Goal: Task Accomplishment & Management: Use online tool/utility

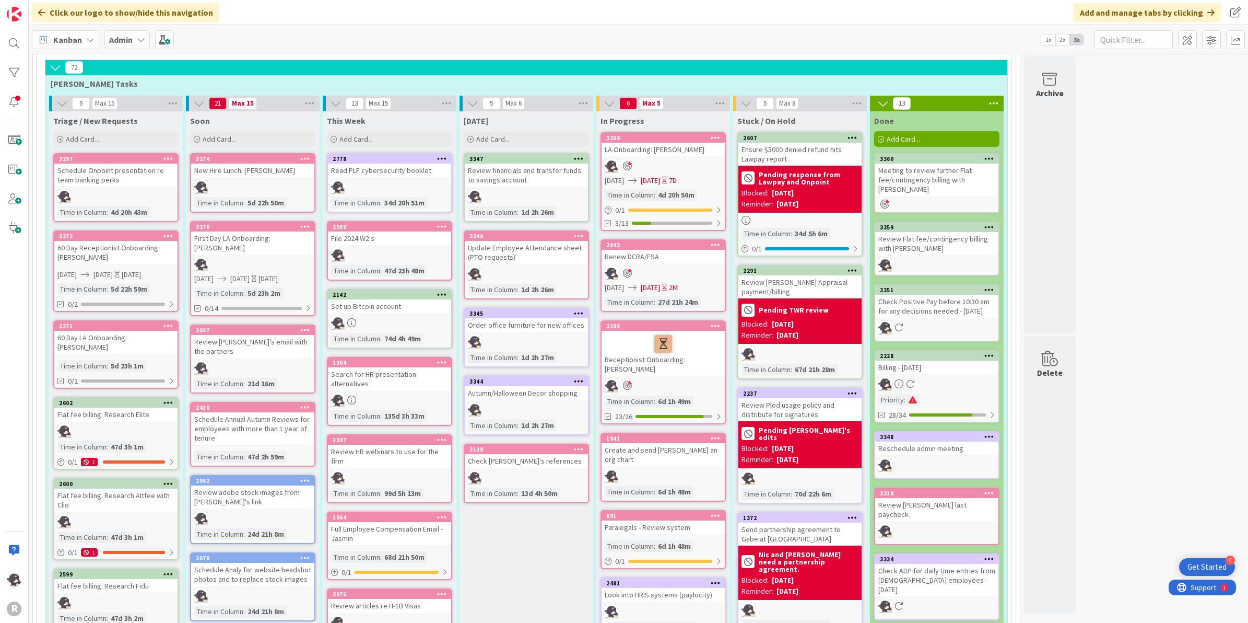
scroll to position [659, 0]
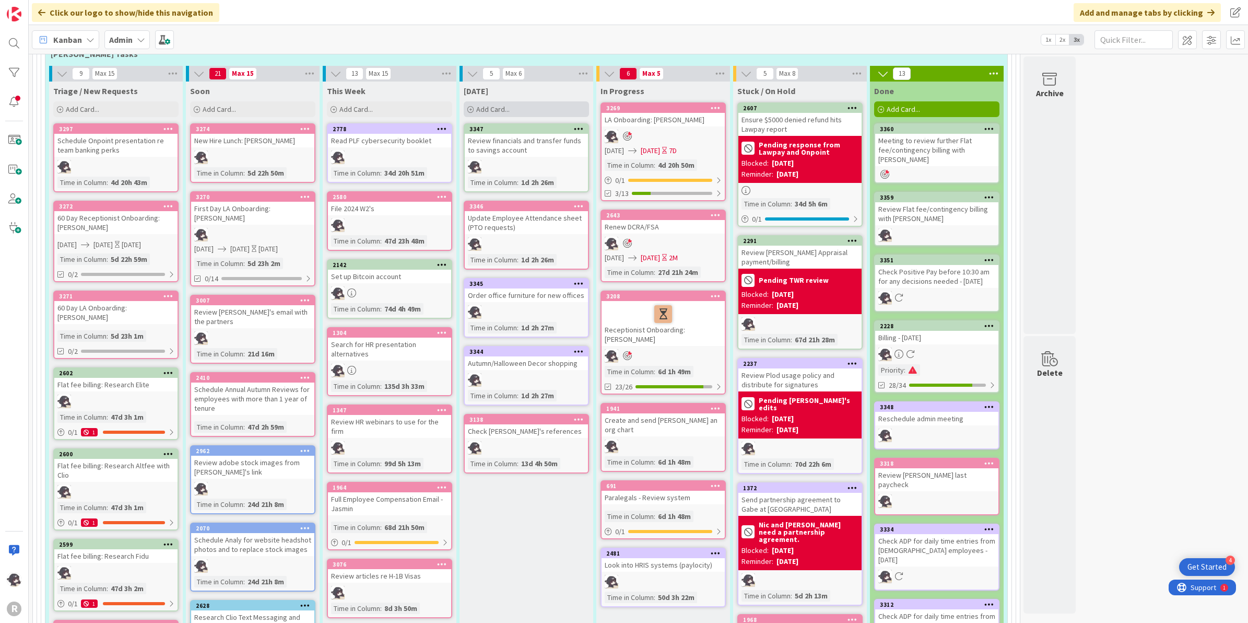
click at [554, 101] on div "Add Card..." at bounding box center [526, 109] width 125 height 16
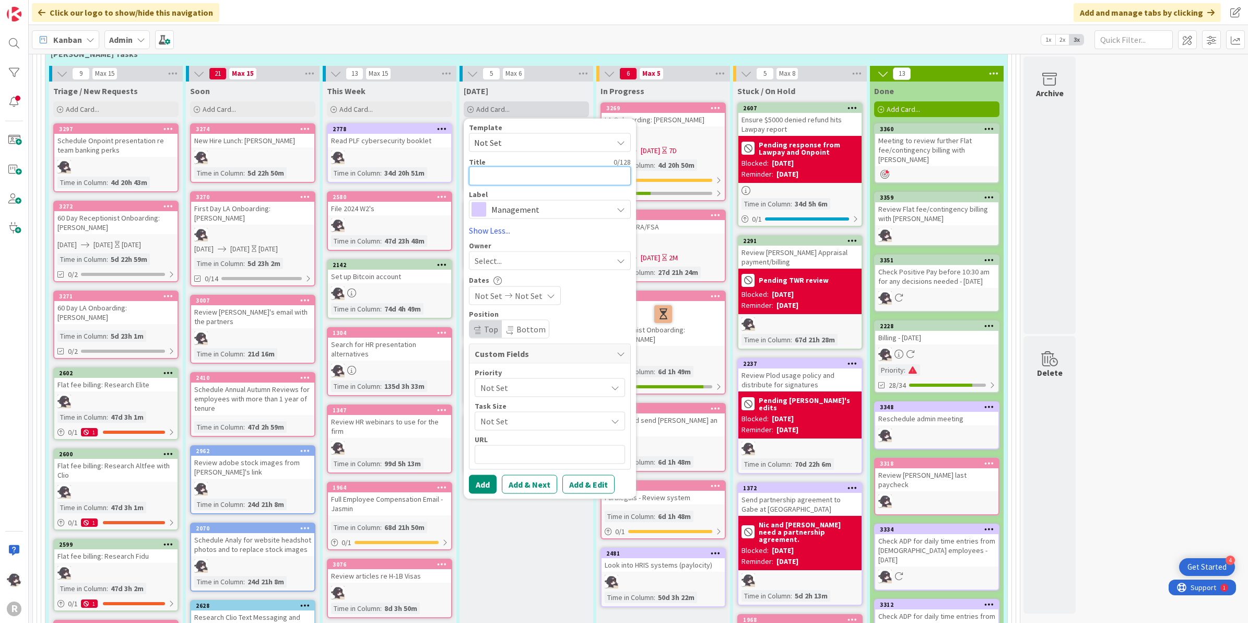
type textarea "m"
type textarea "x"
type textarea "me"
type textarea "x"
type textarea "mee"
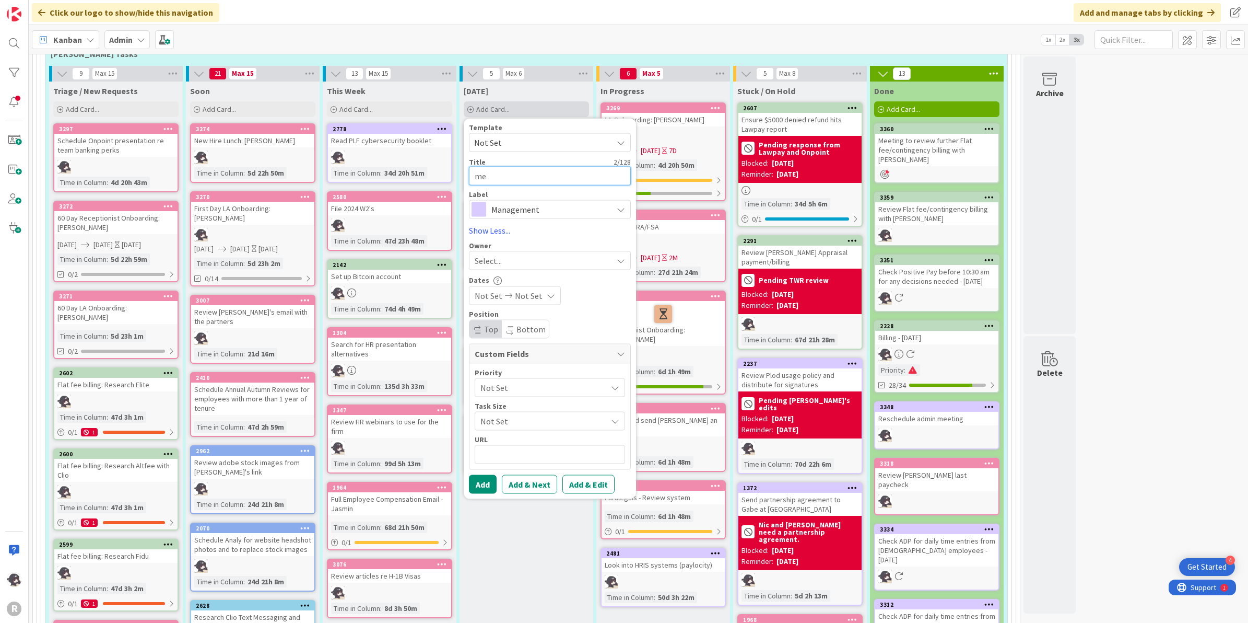
type textarea "x"
type textarea "meet"
type textarea "x"
type textarea "meeti"
type textarea "x"
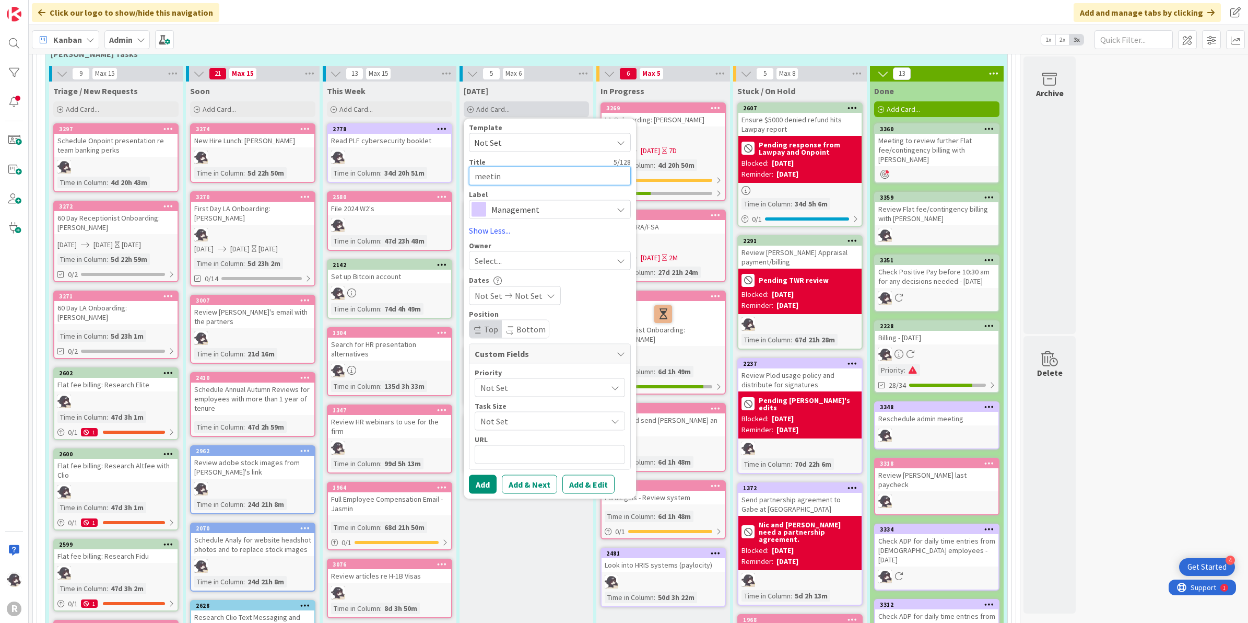
type textarea "meeting"
type textarea "x"
type textarea "meeting"
type textarea "x"
type textarea "meeting w"
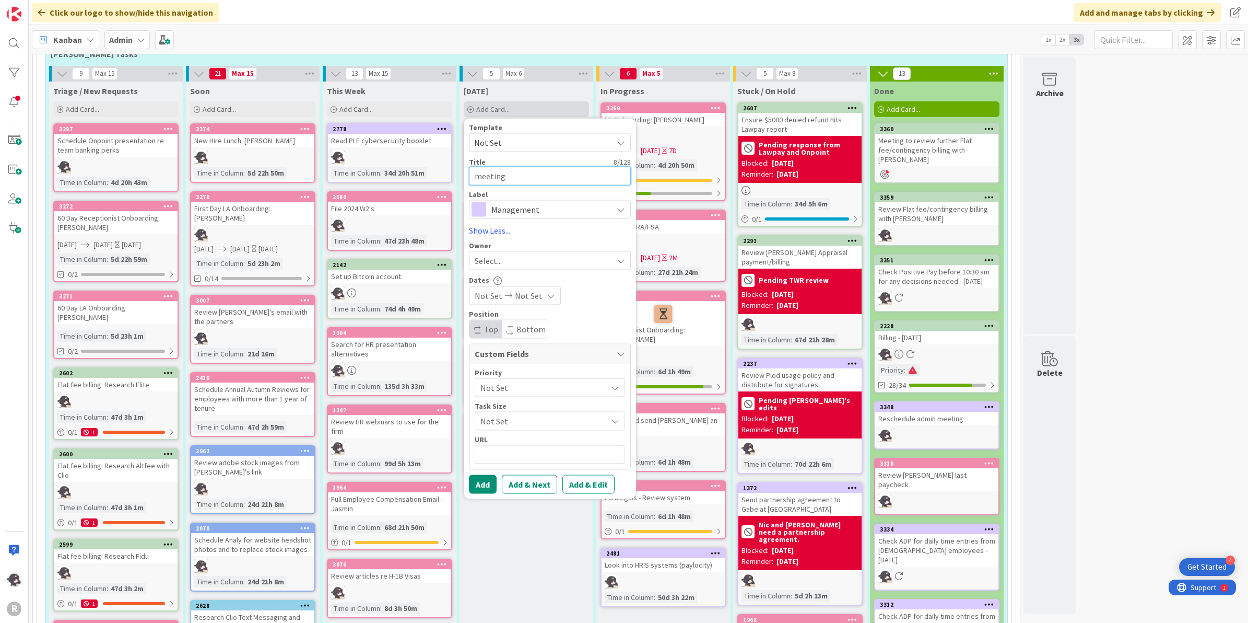
type textarea "x"
type textarea "meeting wi"
type textarea "x"
type textarea "meeting wit"
type textarea "x"
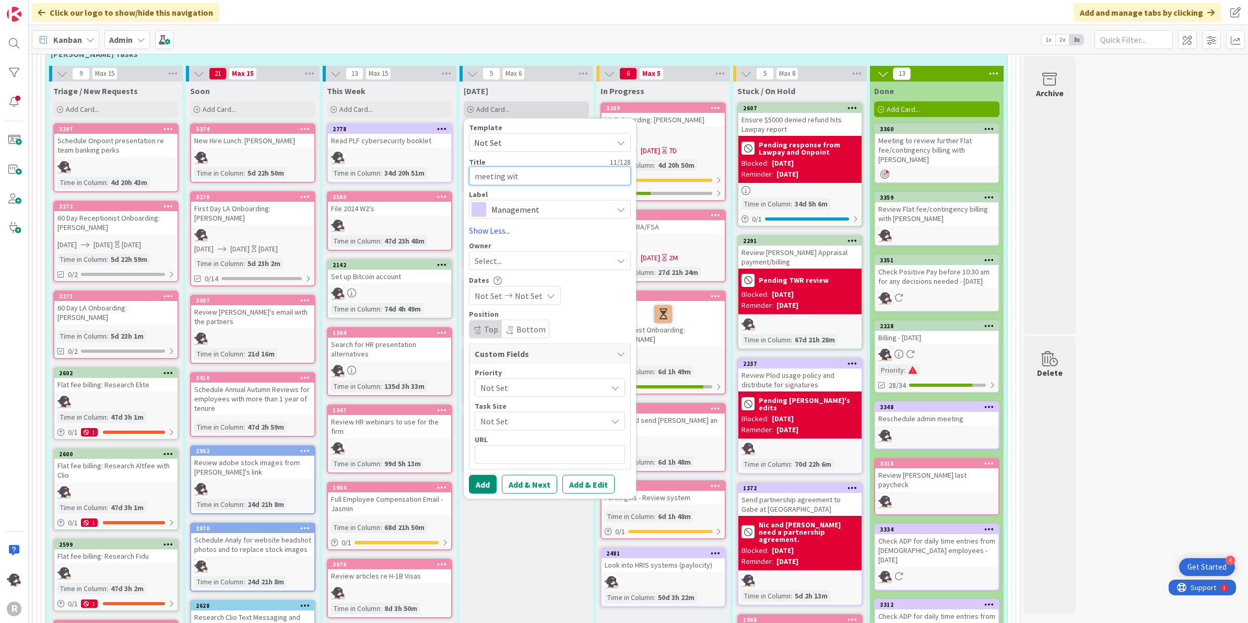
type textarea "meeting with"
type textarea "x"
type textarea "meeting with"
type textarea "x"
type textarea "meeting with J"
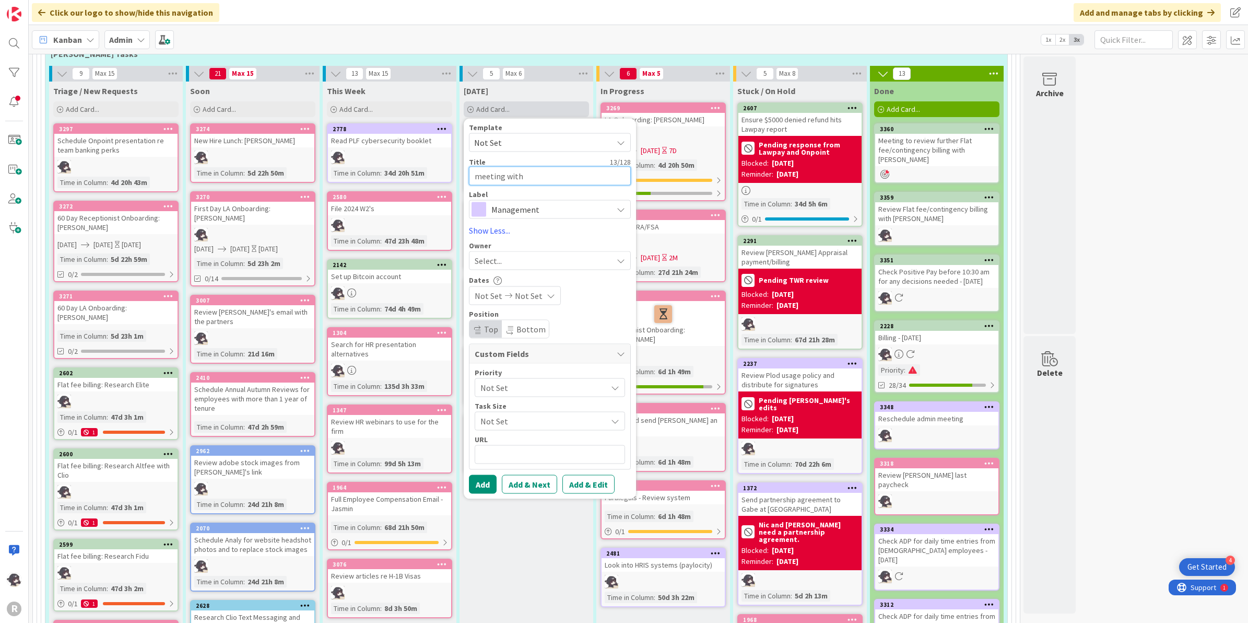
type textarea "x"
type textarea "meeting with [PERSON_NAME]"
type textarea "x"
type textarea "meeting with [PERSON_NAME]"
type textarea "x"
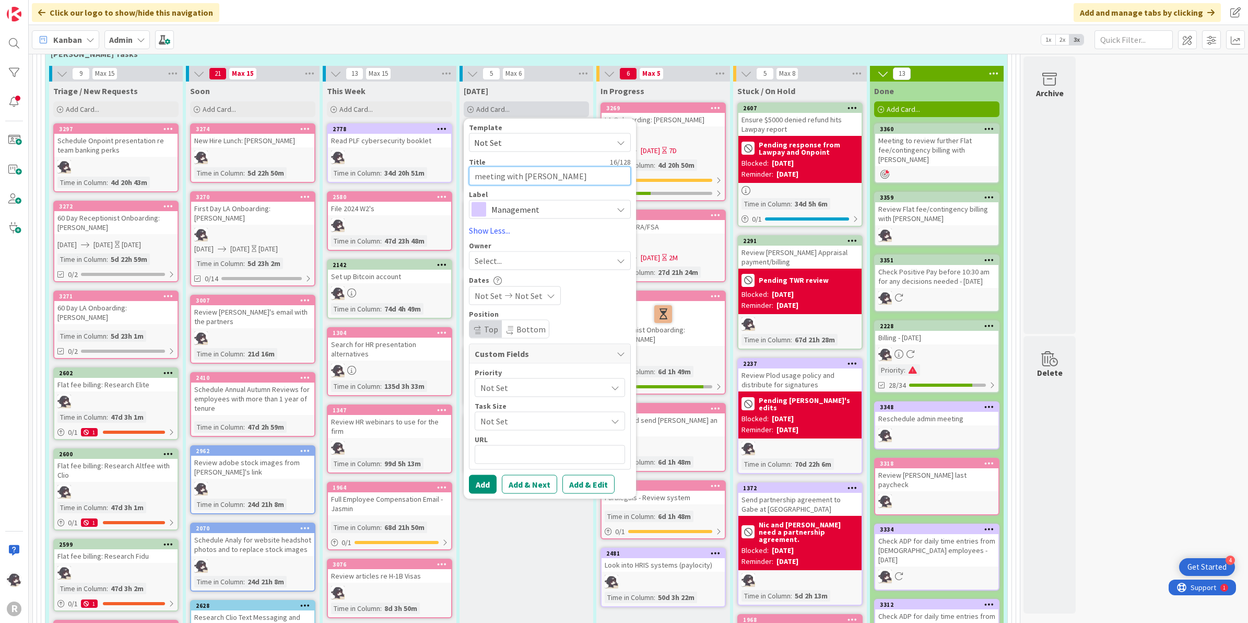
type textarea "meeting with [PERSON_NAME]"
type textarea "x"
type textarea "meeting with [PERSON_NAME]"
type textarea "x"
type textarea "meeting with [PERSON_NAME]"
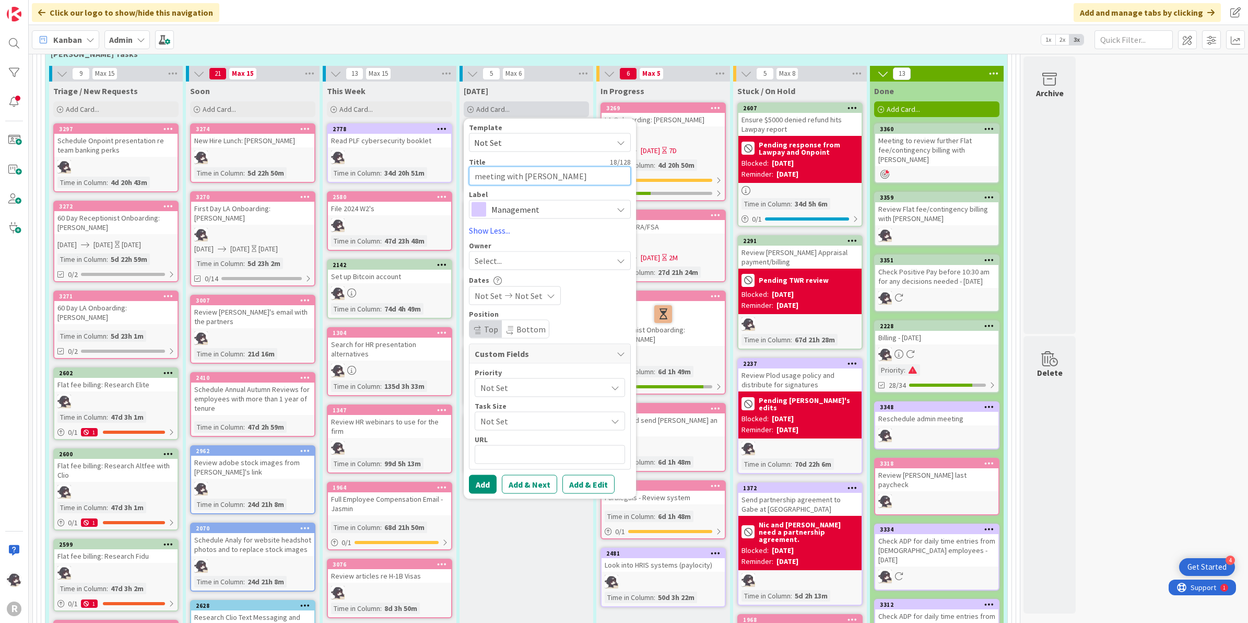
type textarea "x"
type textarea "meeting with [PERSON_NAME]"
type textarea "x"
type textarea "meeting with [PERSON_NAME]"
type textarea "x"
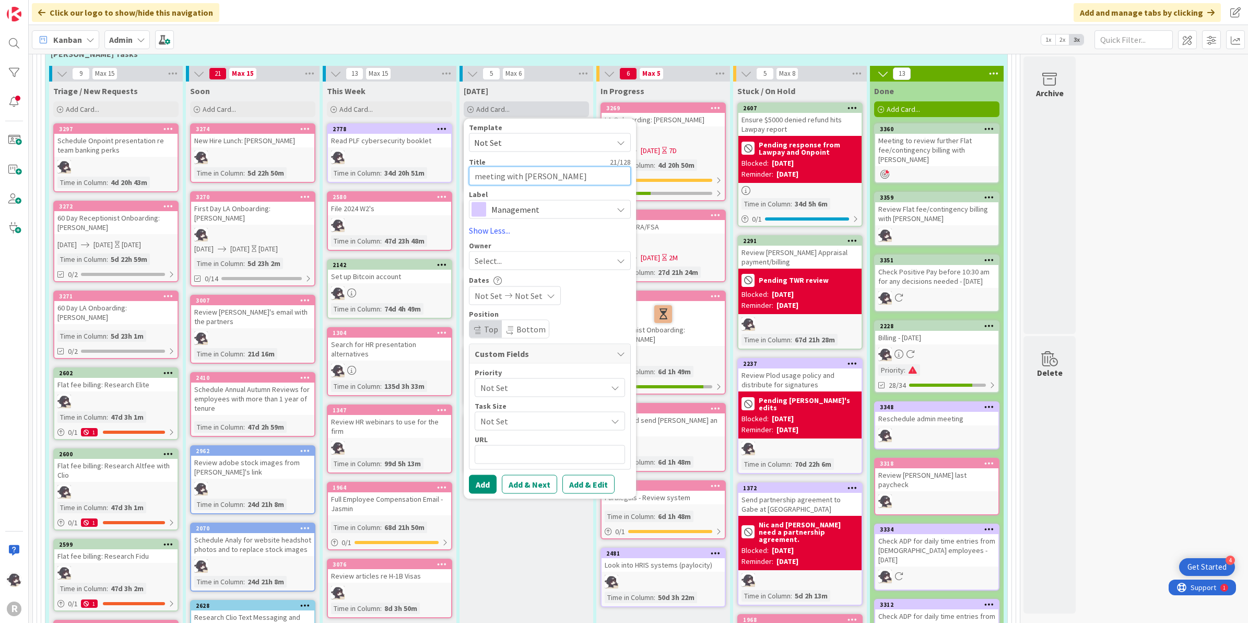
type textarea "meeting with [PERSON_NAME]"
type textarea "x"
type textarea "meeting with [PERSON_NAME]"
type textarea "x"
type textarea "meeting with [PERSON_NAME]"
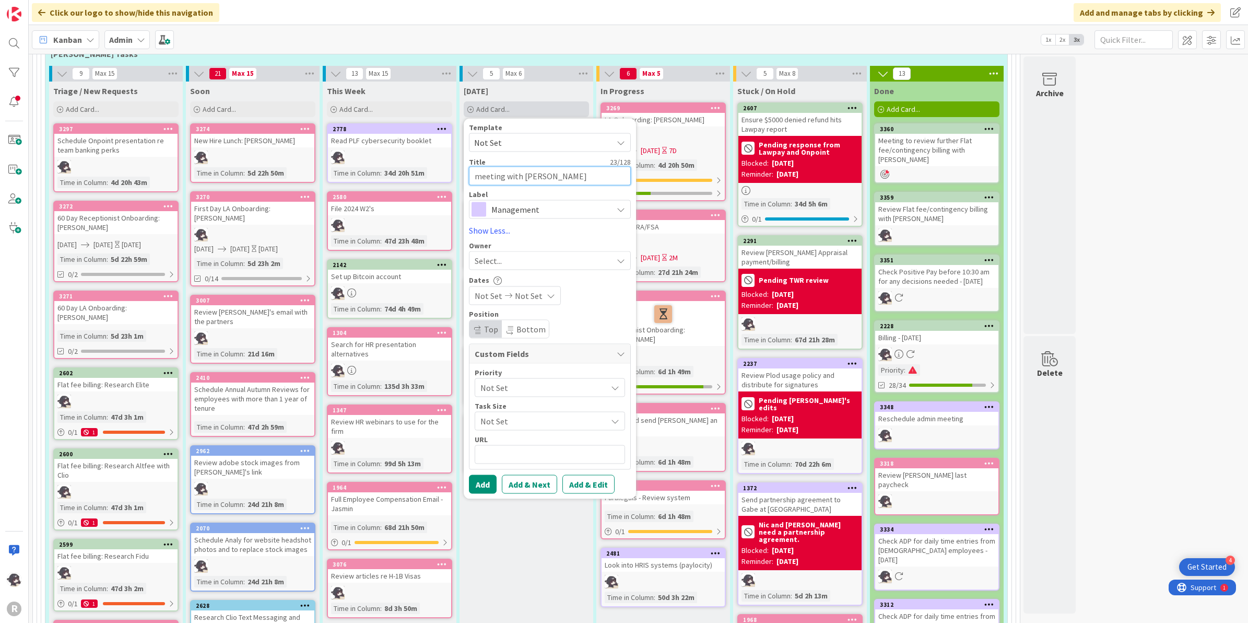
type textarea "x"
type textarea "meeting with [PERSON_NAME] @"
type textarea "x"
type textarea "meeting with [PERSON_NAME] @"
type textarea "x"
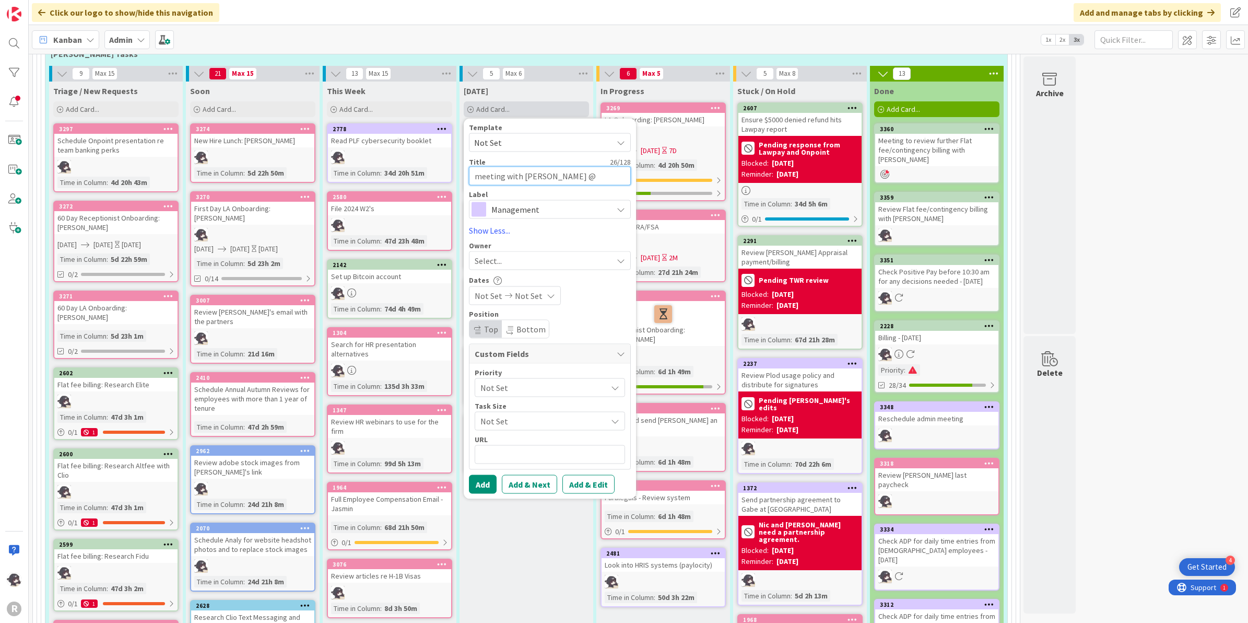
type textarea "meeting with [PERSON_NAME] @ 2"
type textarea "x"
type textarea "meeting with [PERSON_NAME] @ 2p"
type textarea "x"
type textarea "meeting with [PERSON_NAME] @ 2pm"
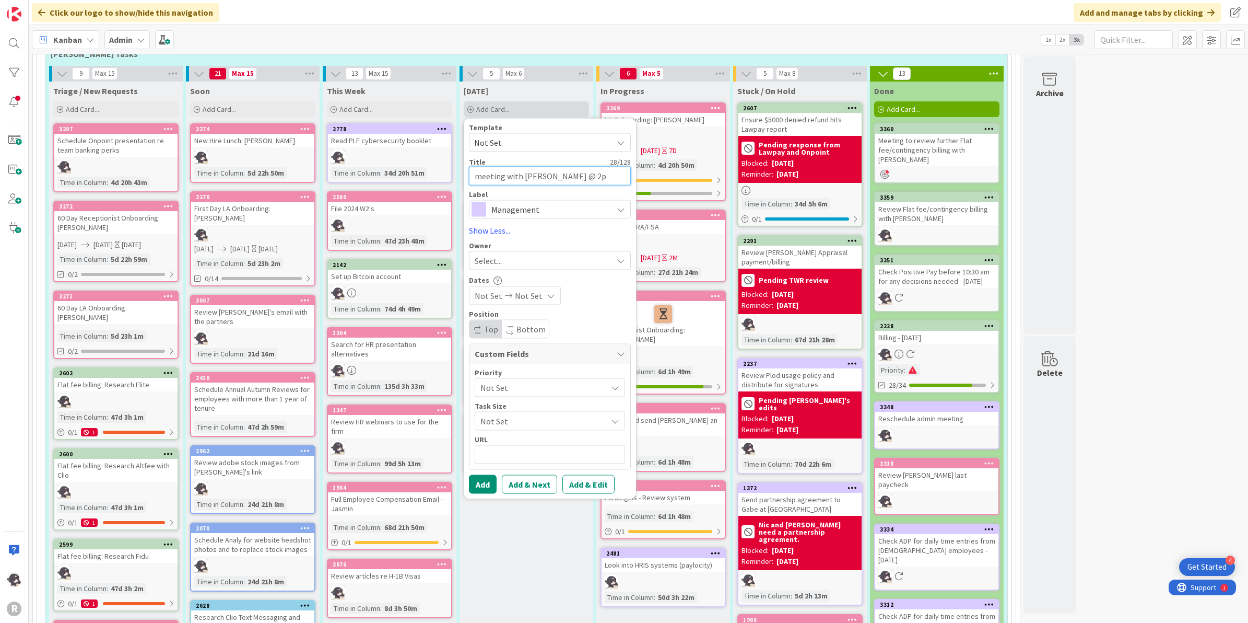
type textarea "x"
type textarea "meeting with [PERSON_NAME] @ 2pm"
click at [543, 206] on span "Management" at bounding box center [549, 209] width 116 height 15
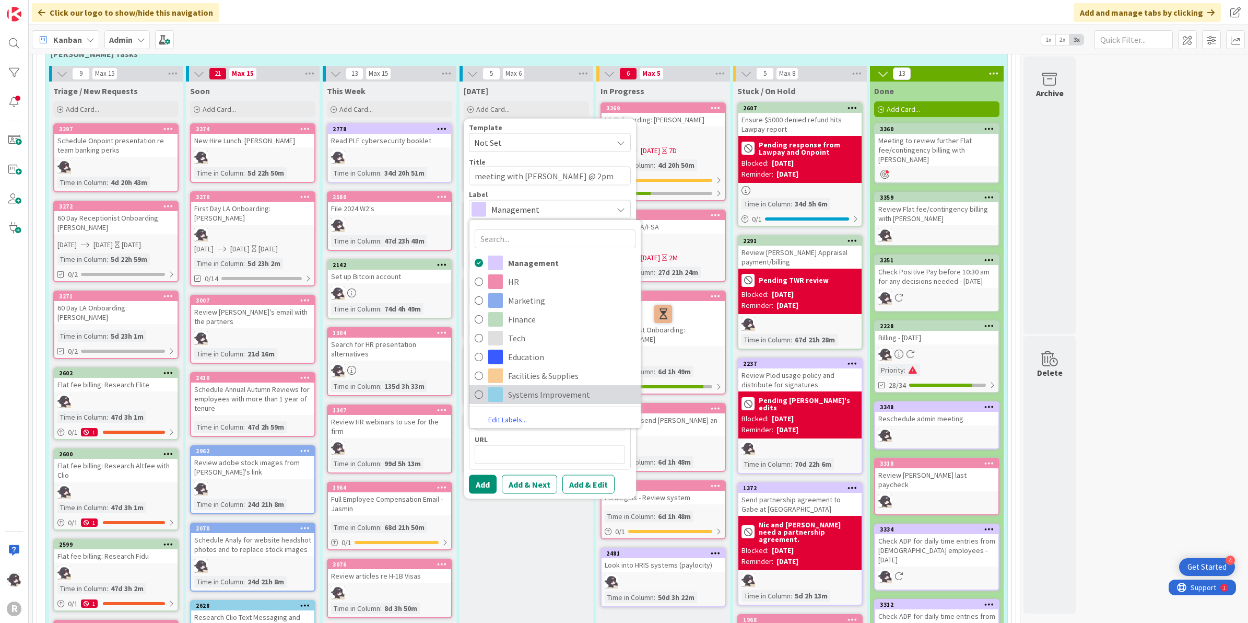
click at [545, 386] on span "Systems Improvement" at bounding box center [571, 394] width 127 height 16
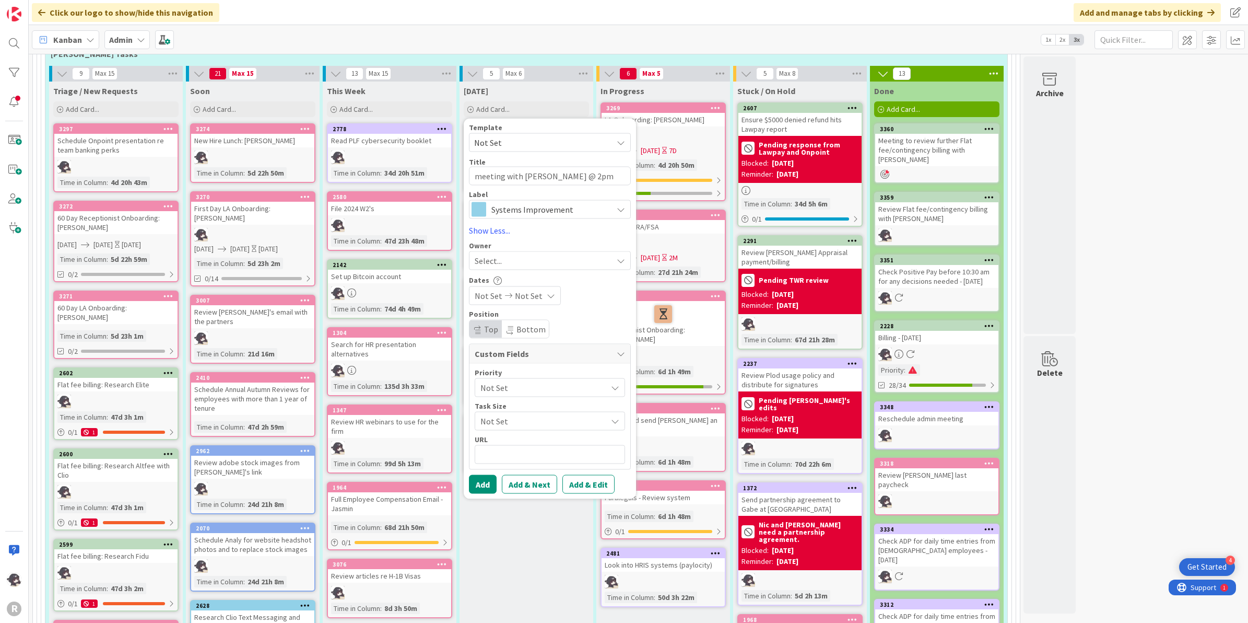
click at [525, 254] on div "Select..." at bounding box center [544, 260] width 138 height 13
click at [518, 322] on span "[PERSON_NAME]" at bounding box center [534, 328] width 51 height 16
type textarea "x"
click at [484, 483] on button "Add" at bounding box center [483, 484] width 28 height 19
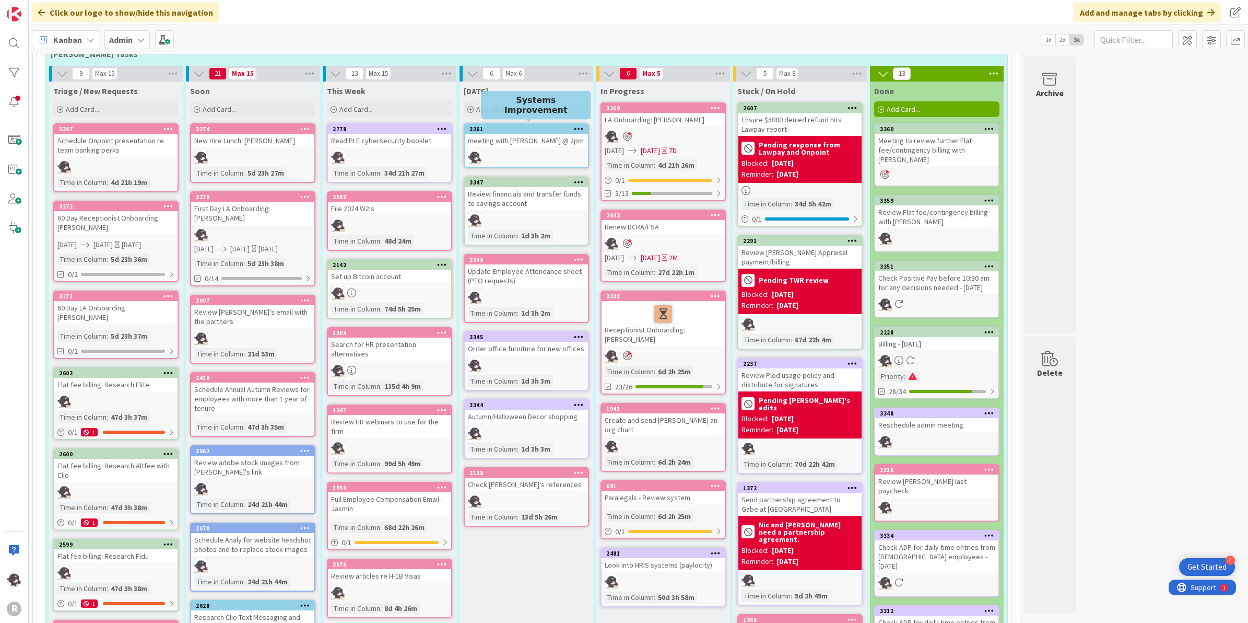
click at [499, 125] on div "3361" at bounding box center [529, 128] width 119 height 7
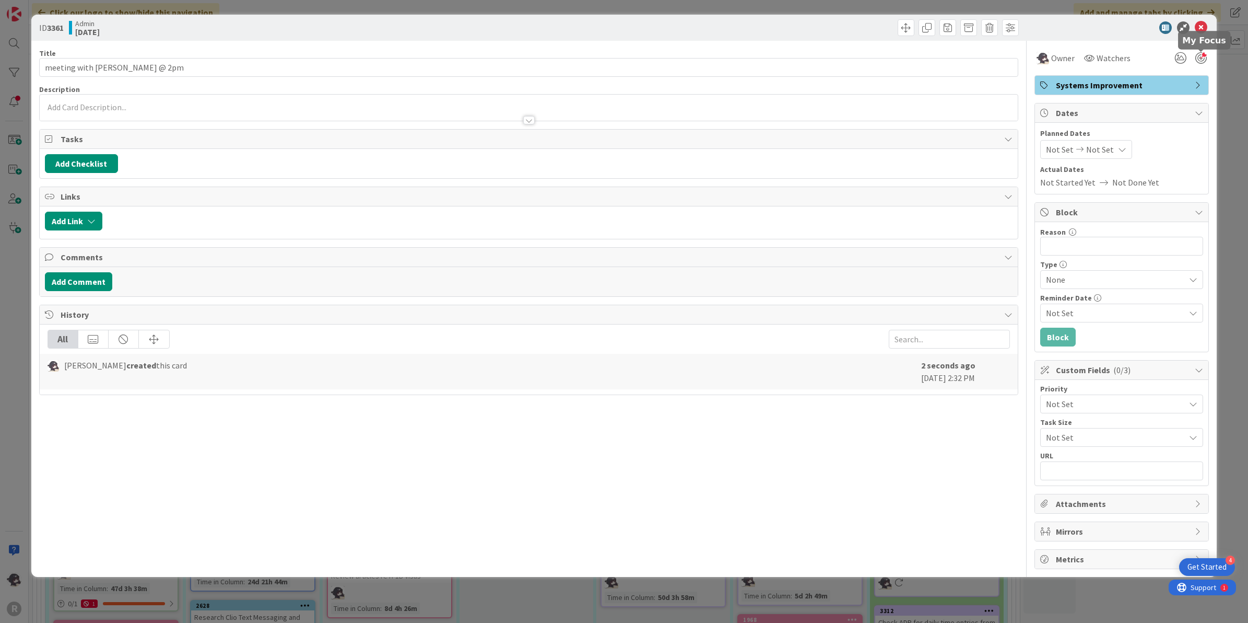
click at [1204, 53] on div at bounding box center [1200, 57] width 11 height 11
click at [1199, 29] on icon at bounding box center [1201, 27] width 13 height 13
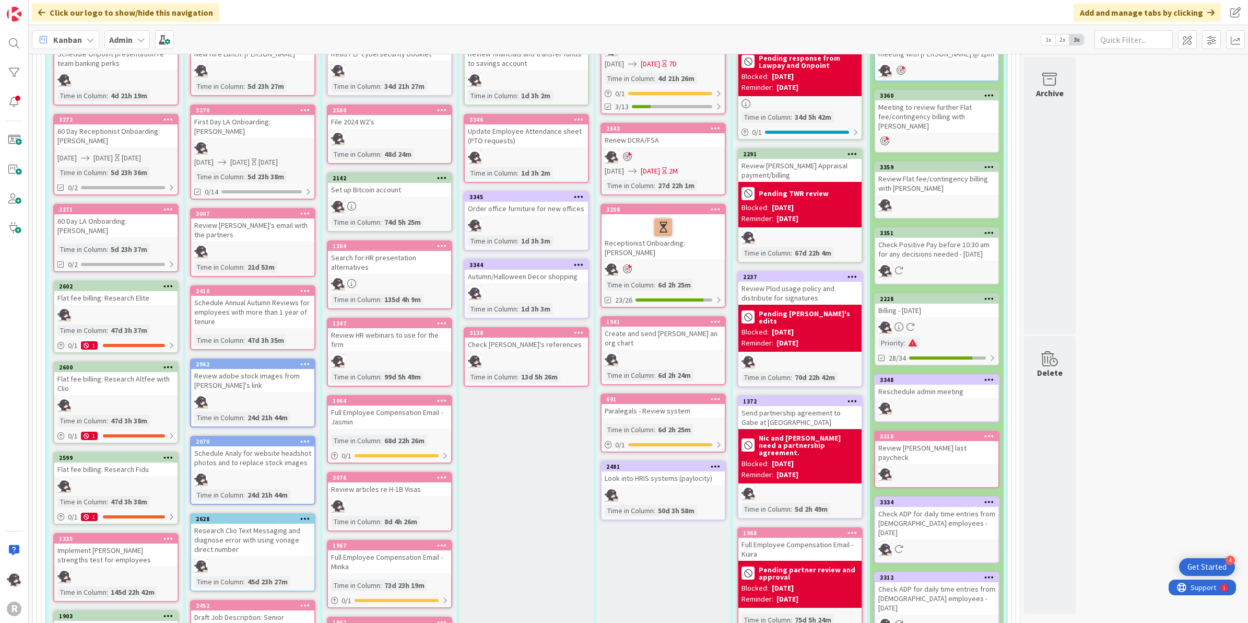
scroll to position [637, 0]
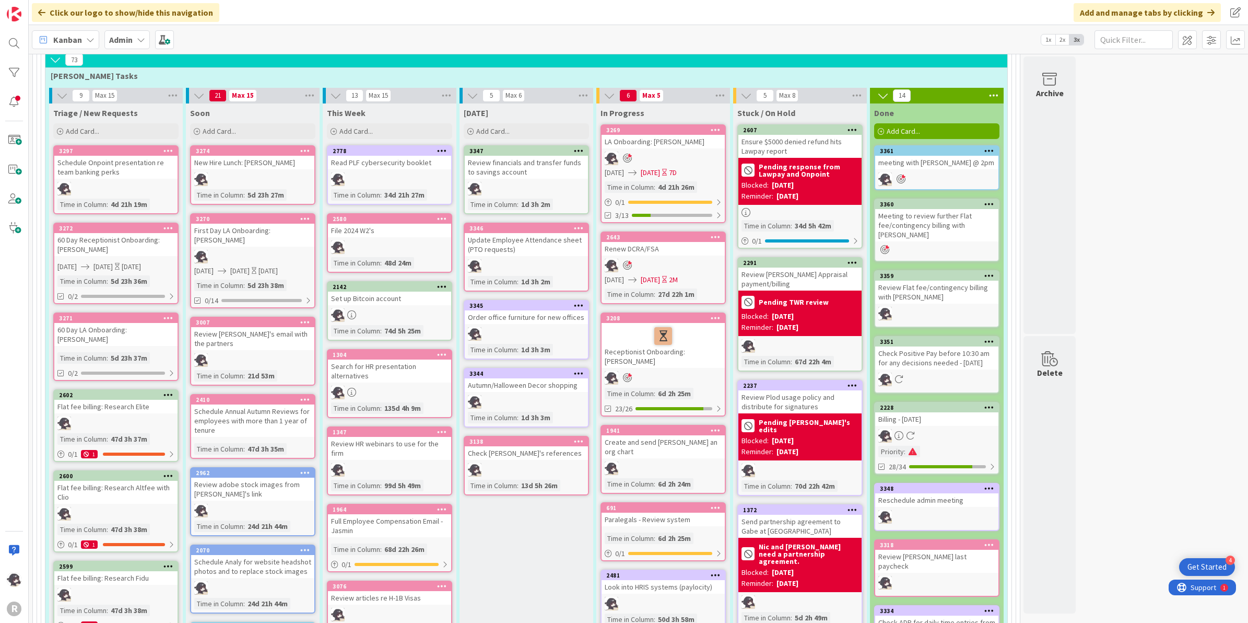
click at [881, 14] on div "Click our logo to show/hide this navigation Add and manage tabs by clicking" at bounding box center [638, 12] width 1219 height 25
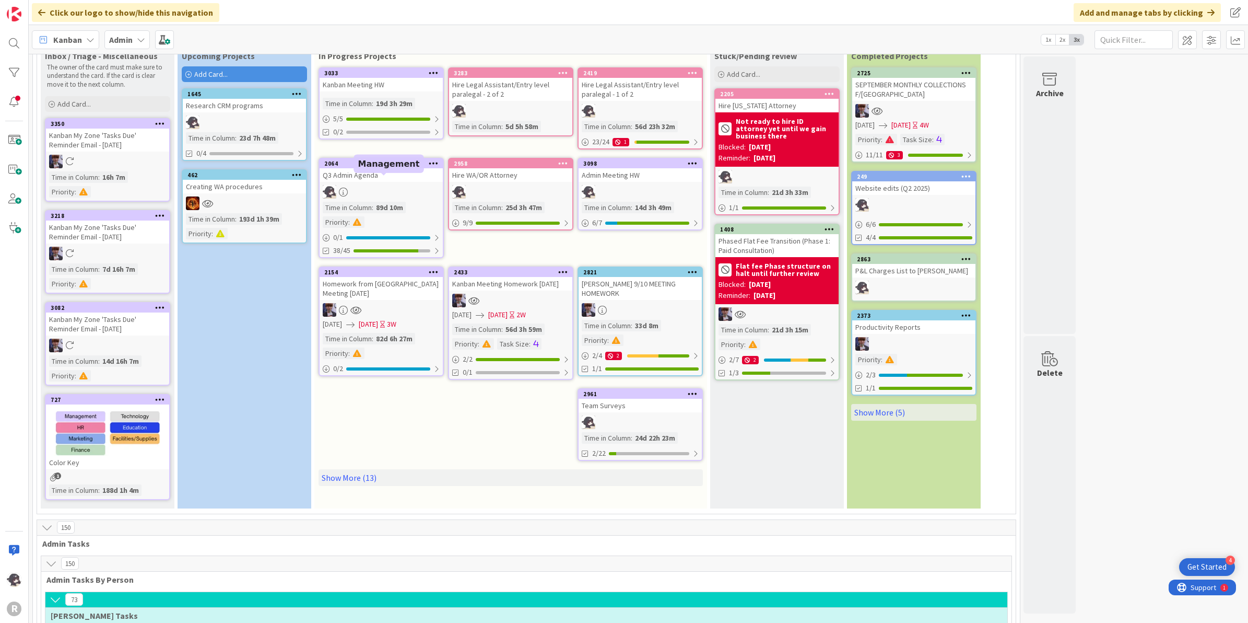
scroll to position [0, 0]
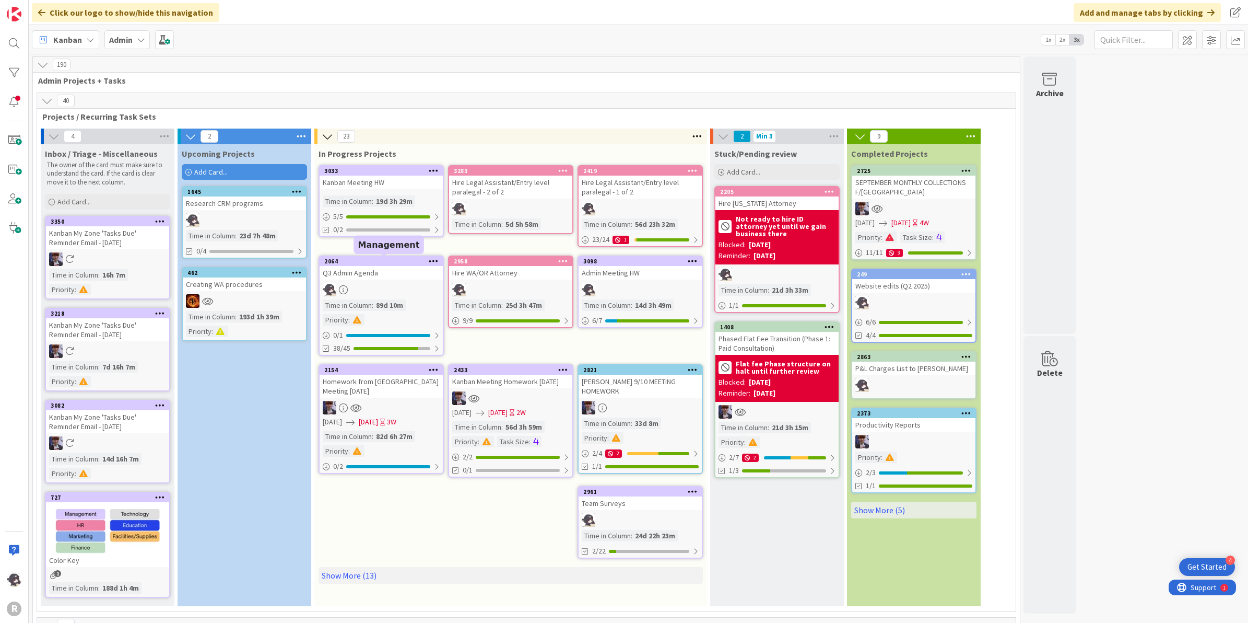
click at [376, 266] on div "Q3 Admin Agenda" at bounding box center [381, 273] width 123 height 14
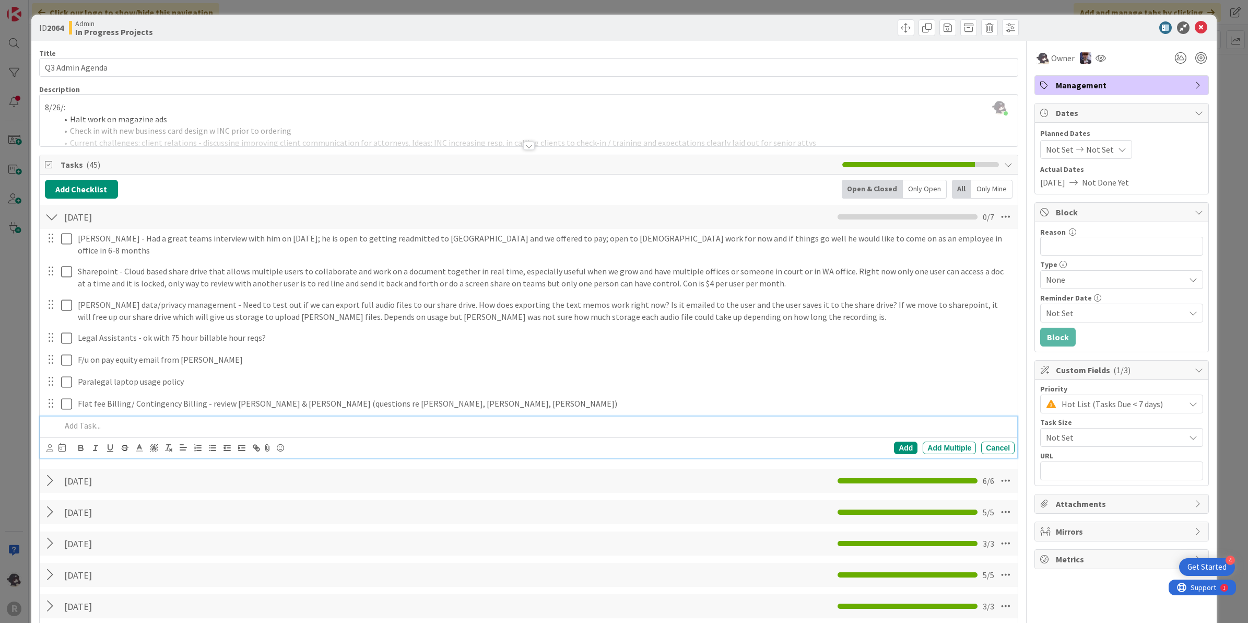
click at [114, 421] on p at bounding box center [536, 425] width 950 height 12
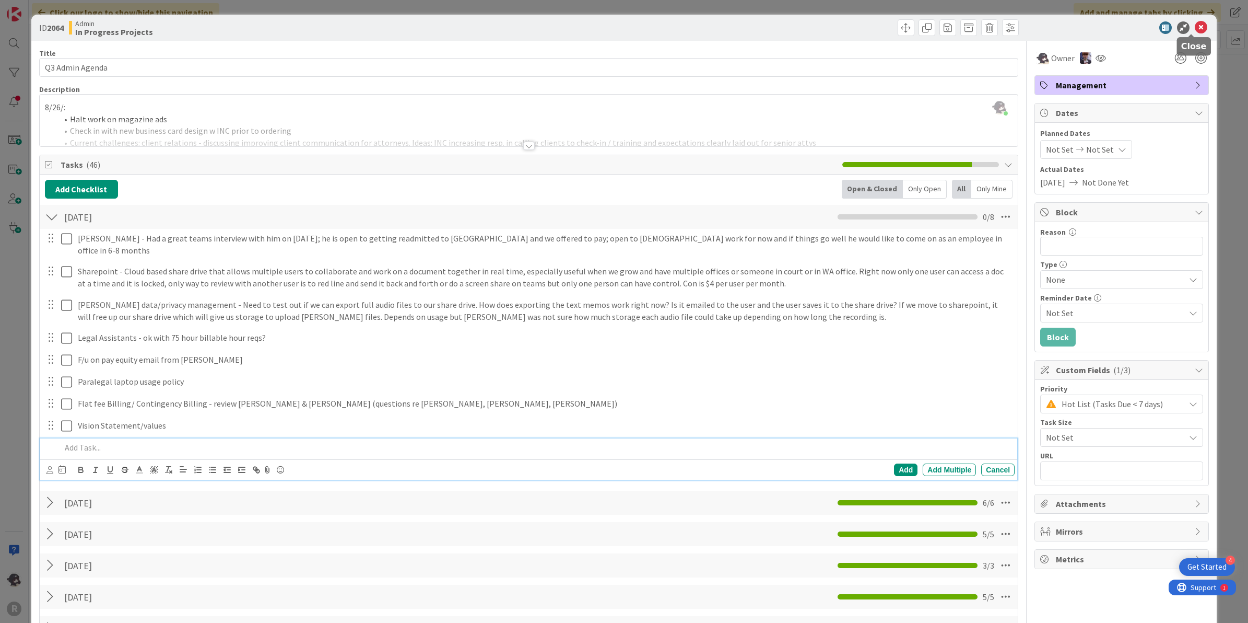
click at [1195, 28] on icon at bounding box center [1201, 27] width 13 height 13
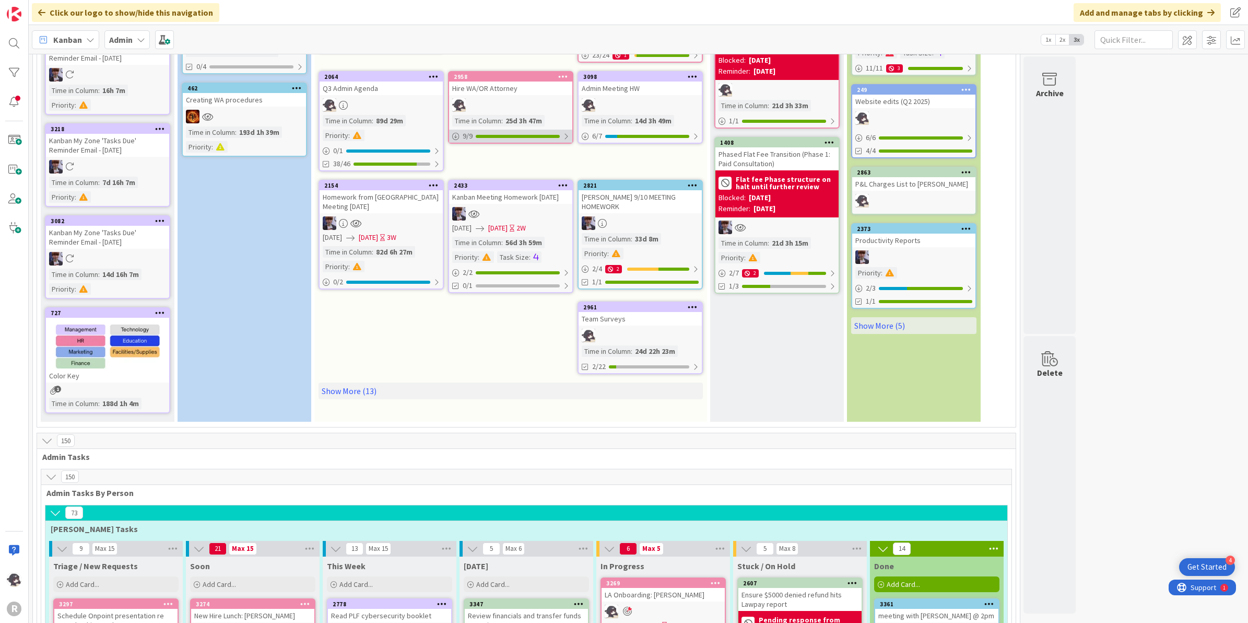
scroll to position [65, 0]
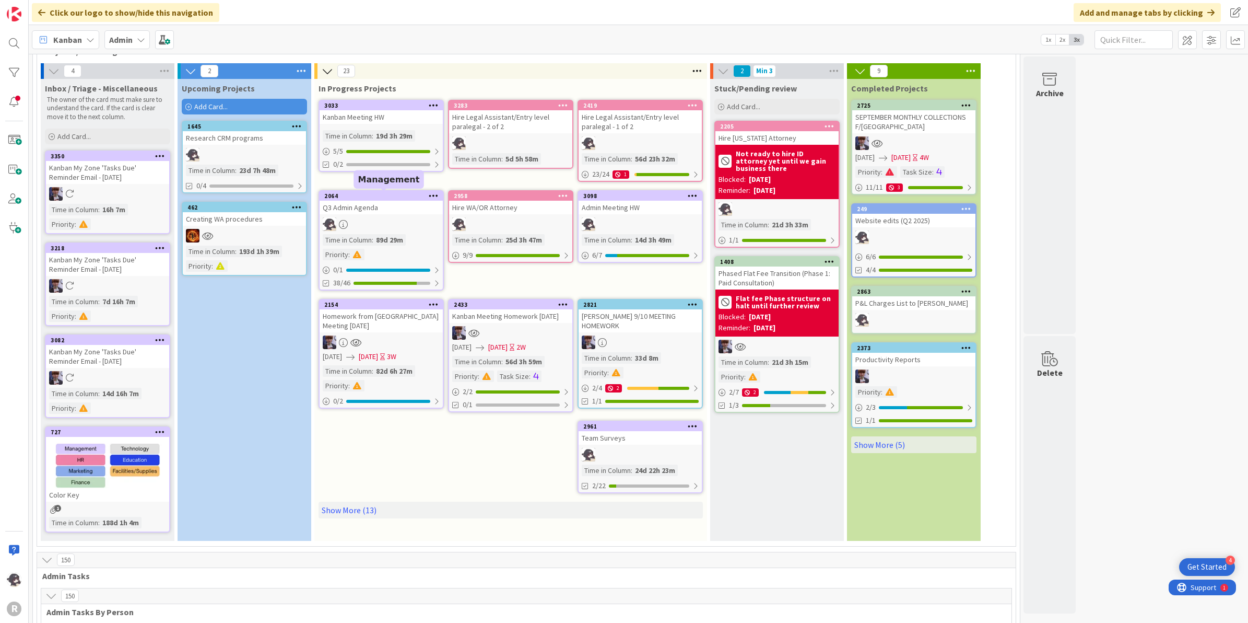
click at [374, 194] on div "2064" at bounding box center [383, 195] width 119 height 7
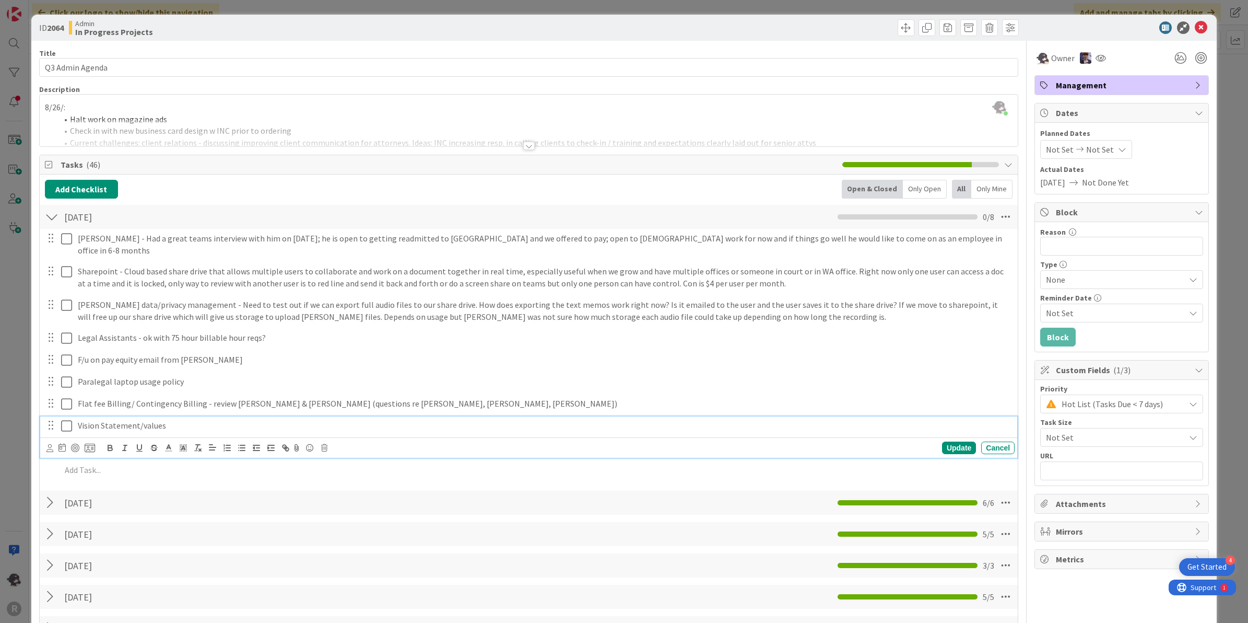
click at [192, 419] on p "Vision Statement/values" at bounding box center [544, 425] width 933 height 12
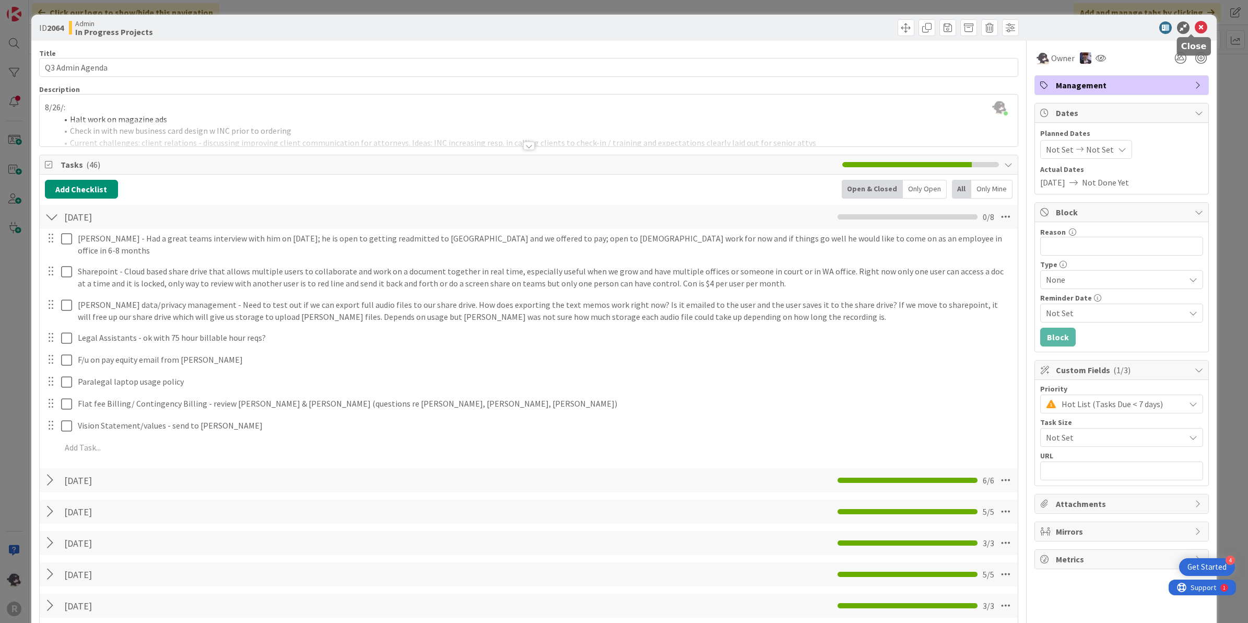
click at [1195, 24] on icon at bounding box center [1201, 27] width 13 height 13
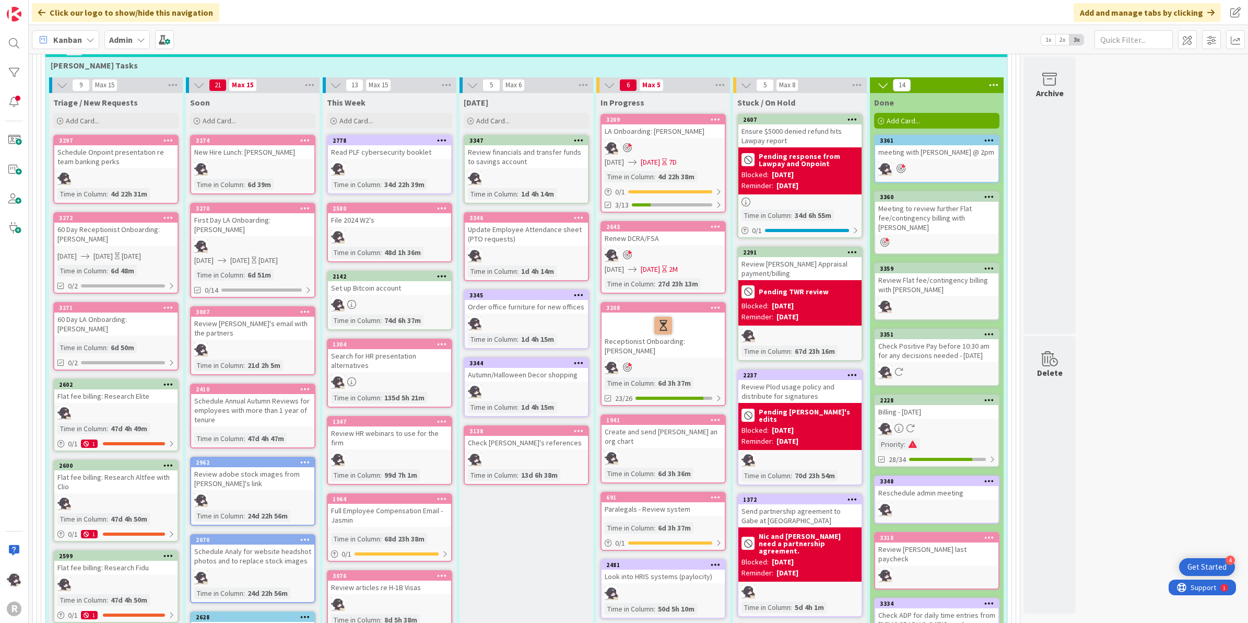
scroll to position [653, 0]
